Goal: Navigation & Orientation: Find specific page/section

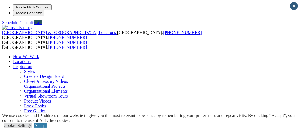
scroll to position [82, 0]
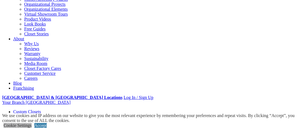
click at [32, 123] on link "Cookie Settings" at bounding box center [18, 125] width 28 height 5
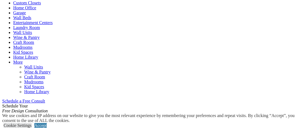
scroll to position [192, 0]
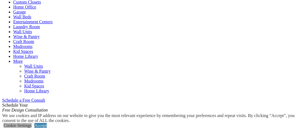
click at [32, 123] on link "Cookie Settings" at bounding box center [18, 125] width 28 height 5
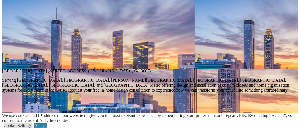
scroll to position [467, 0]
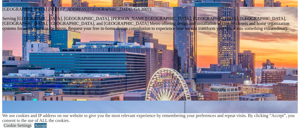
click at [47, 123] on link "Accept" at bounding box center [40, 125] width 12 height 5
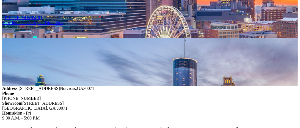
scroll to position [522, 0]
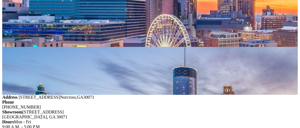
type input "*****"
click input "*" at bounding box center [0, 0] width 0 height 0
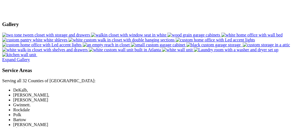
scroll to position [934, 0]
